Goal: Communication & Community: Participate in discussion

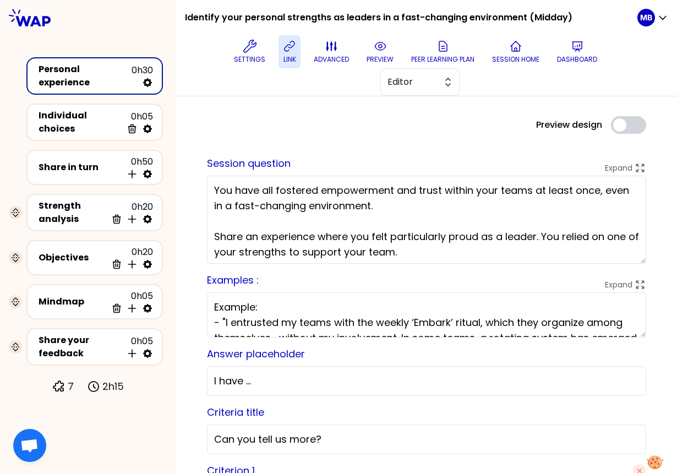
click at [294, 49] on icon at bounding box center [289, 46] width 13 height 13
click at [354, 108] on div at bounding box center [426, 111] width 457 height 9
click at [319, 121] on div "Preview design Use setting" at bounding box center [426, 125] width 457 height 18
click at [400, 85] on span "Editor" at bounding box center [413, 81] width 50 height 13
click at [404, 128] on span "Facilitator" at bounding box center [426, 127] width 47 height 13
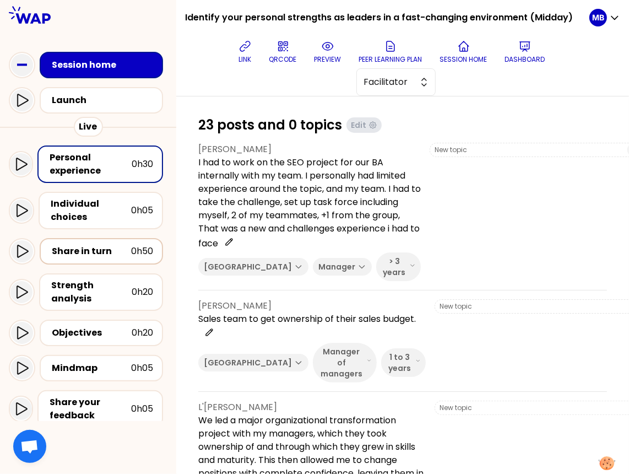
click at [91, 256] on div "Share in turn" at bounding box center [91, 251] width 79 height 13
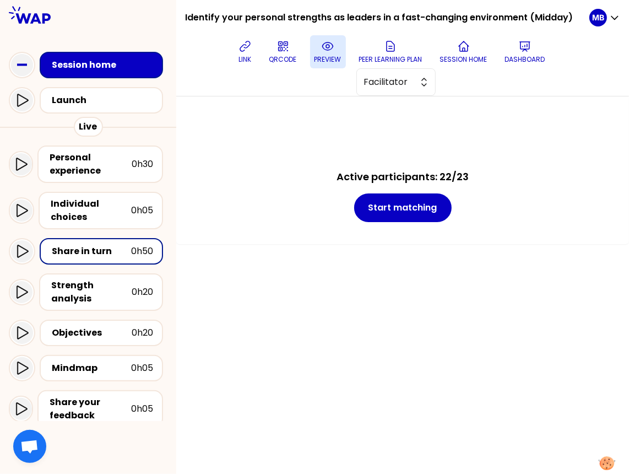
click at [319, 53] on button "preview" at bounding box center [328, 51] width 36 height 33
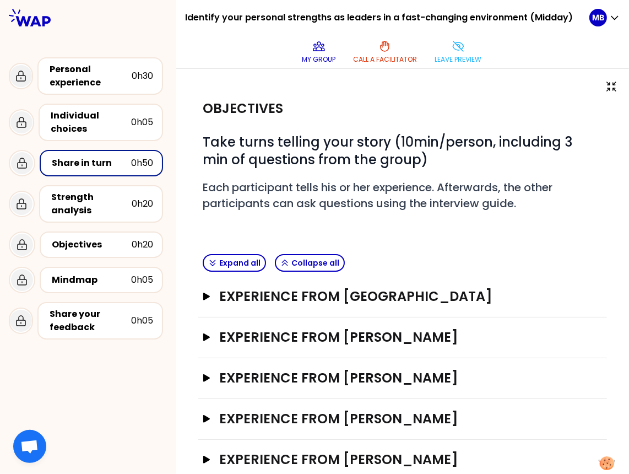
click at [445, 114] on div "Objectives" at bounding box center [403, 109] width 400 height 18
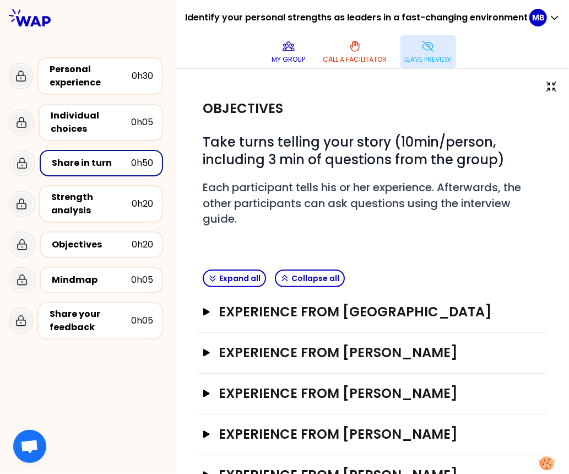
click at [426, 56] on p "Leave preview" at bounding box center [428, 59] width 47 height 9
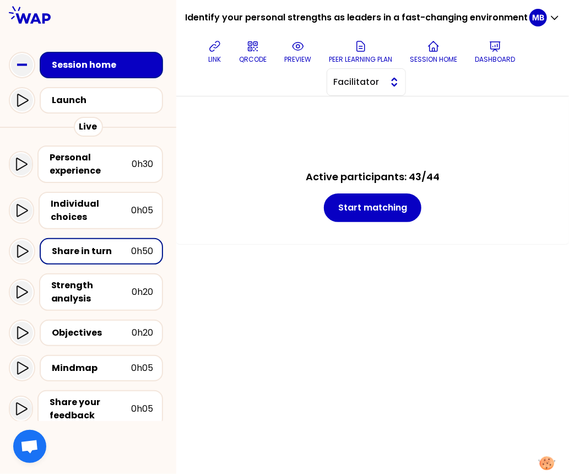
click at [345, 84] on span "Facilitator" at bounding box center [359, 81] width 50 height 13
click at [294, 50] on icon at bounding box center [297, 46] width 13 height 13
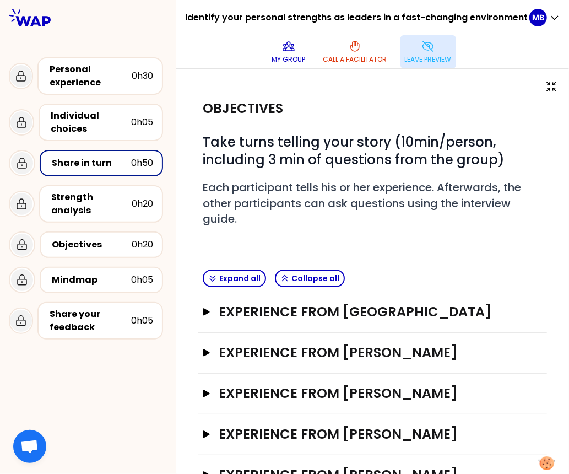
click at [283, 107] on div "Objectives" at bounding box center [373, 109] width 340 height 18
click at [417, 62] on p "Leave preview" at bounding box center [428, 59] width 47 height 9
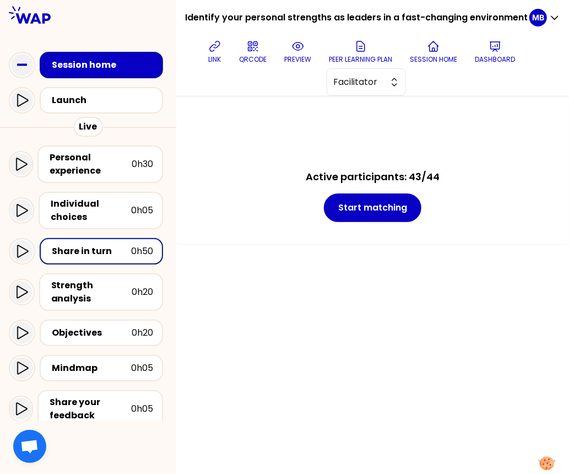
drag, startPoint x: 566, startPoint y: 463, endPoint x: 660, endPoint y: 465, distance: 93.7
click at [475, 465] on html "Identify your personal strengths as leaders in a fast-changing environment (Mid…" at bounding box center [284, 237] width 569 height 474
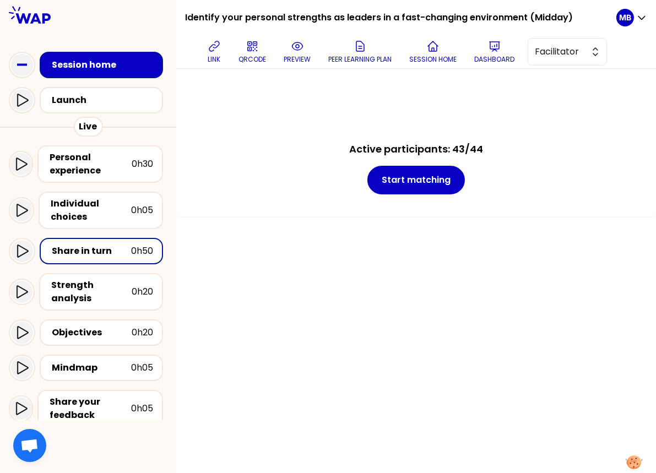
click at [318, 54] on div "link QRCODE preview Peer learning plan Session home Dashboard Facilitator" at bounding box center [405, 51] width 422 height 33
click at [294, 54] on button "preview" at bounding box center [297, 51] width 36 height 33
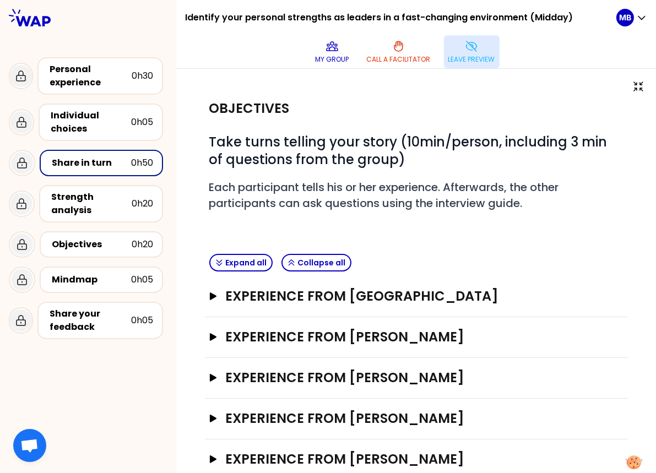
click at [469, 41] on icon at bounding box center [471, 46] width 13 height 13
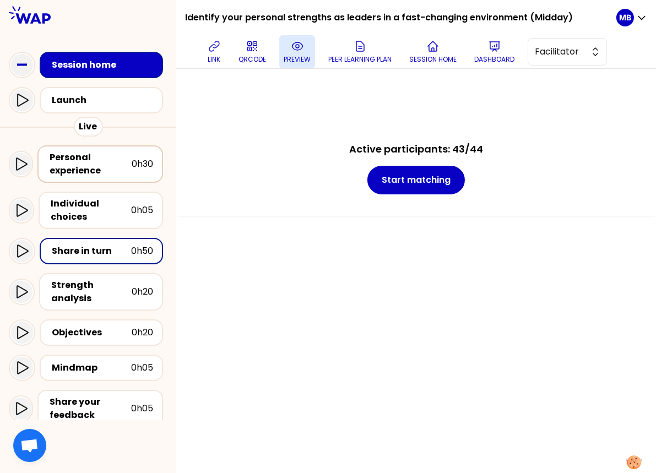
drag, startPoint x: 85, startPoint y: 167, endPoint x: 102, endPoint y: 167, distance: 17.1
click at [86, 167] on div "Personal experience" at bounding box center [91, 164] width 82 height 26
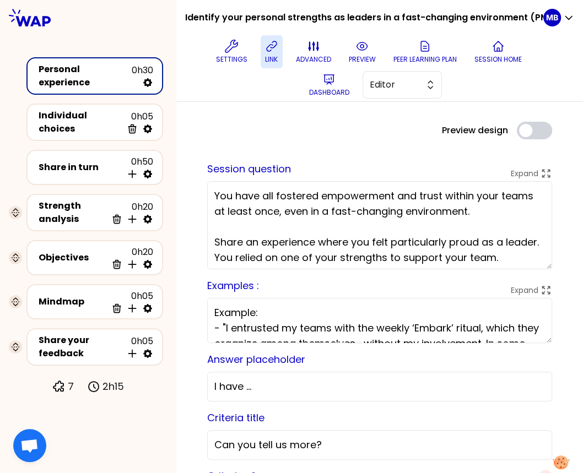
click at [265, 47] on icon at bounding box center [271, 46] width 13 height 13
